Goal: Task Accomplishment & Management: Use online tool/utility

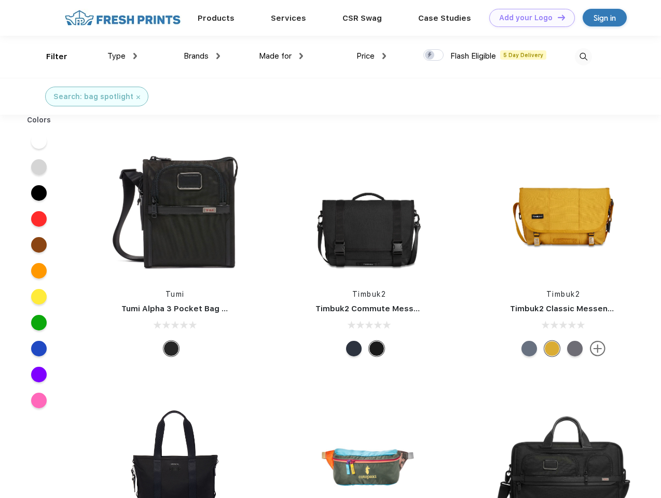
click at [528, 18] on link "Add your Logo Design Tool" at bounding box center [533, 18] width 86 height 18
click at [0, 0] on div "Design Tool" at bounding box center [0, 0] width 0 height 0
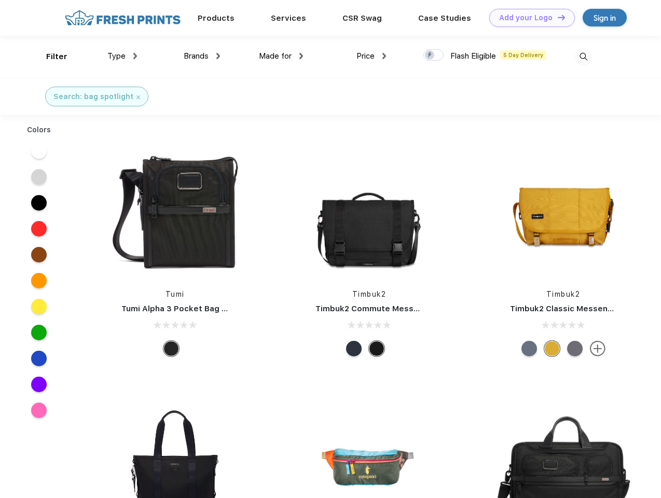
click at [557, 17] on link "Add your Logo Design Tool" at bounding box center [533, 18] width 86 height 18
click at [50, 57] on div "Filter" at bounding box center [56, 57] width 21 height 12
click at [123, 56] on span "Type" at bounding box center [116, 55] width 18 height 9
click at [202, 56] on span "Brands" at bounding box center [196, 55] width 25 height 9
click at [281, 56] on span "Made for" at bounding box center [275, 55] width 33 height 9
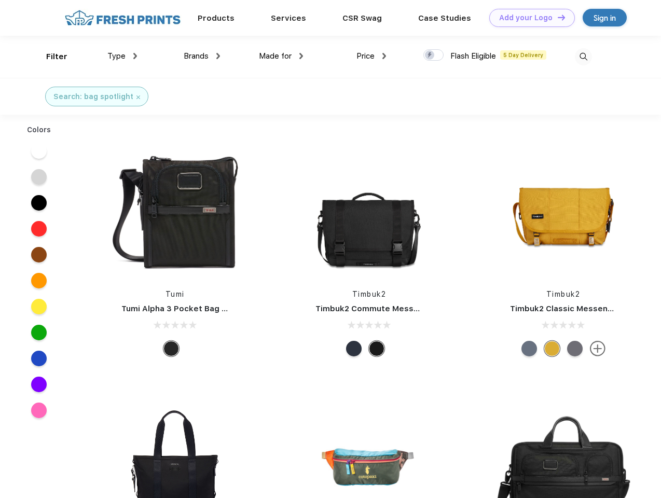
click at [372, 56] on span "Price" at bounding box center [366, 55] width 18 height 9
click at [434, 56] on div at bounding box center [434, 54] width 20 height 11
click at [430, 56] on input "checkbox" at bounding box center [427, 52] width 7 height 7
click at [584, 57] on img at bounding box center [583, 56] width 17 height 17
